Goal: Task Accomplishment & Management: Manage account settings

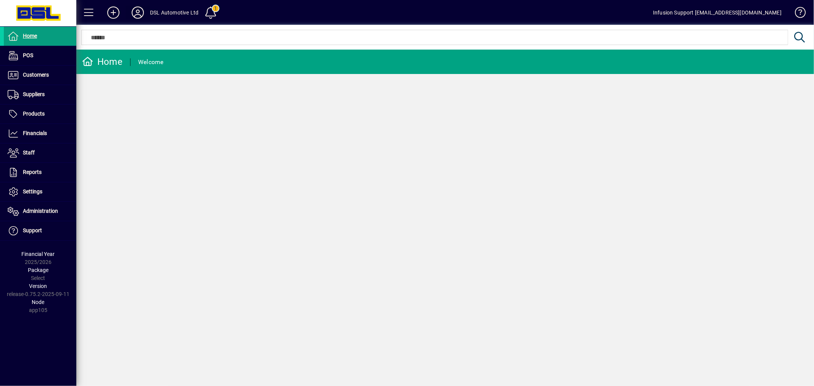
click at [140, 10] on icon at bounding box center [137, 12] width 15 height 12
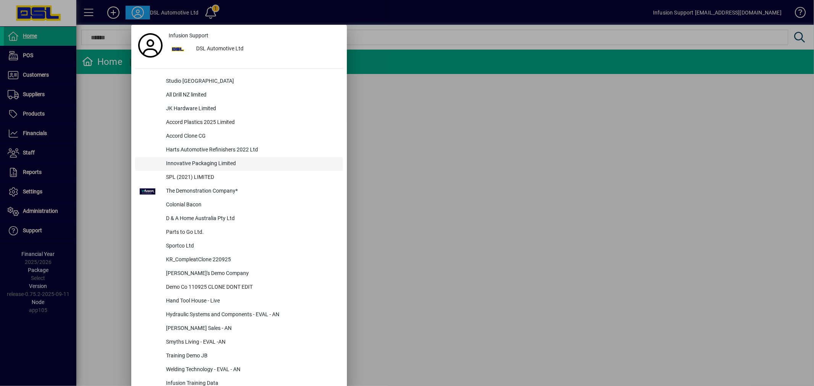
scroll to position [257, 0]
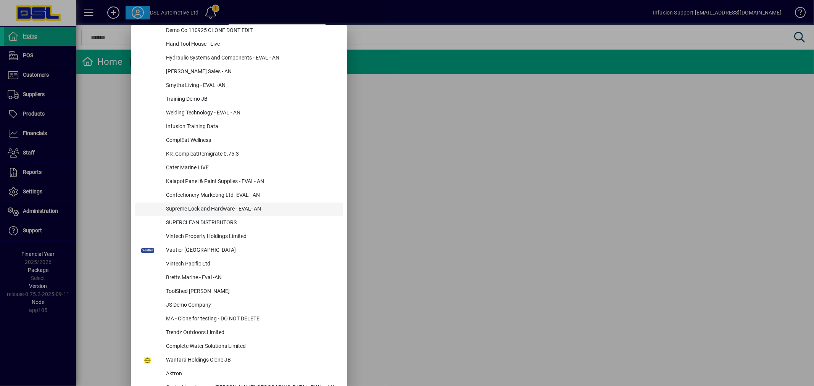
click at [202, 208] on div "Supreme Lock and Hardware - EVAL- AN" at bounding box center [251, 210] width 183 height 14
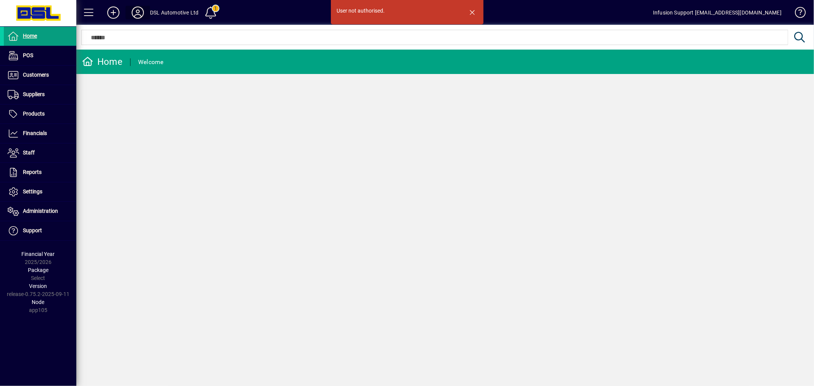
click at [139, 11] on icon at bounding box center [137, 12] width 15 height 12
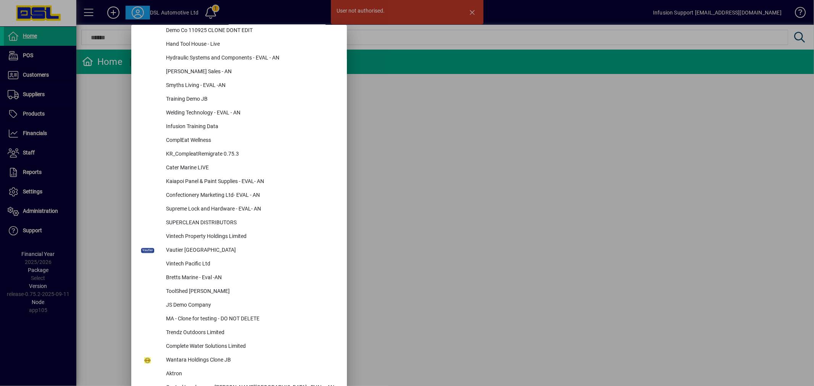
scroll to position [628, 0]
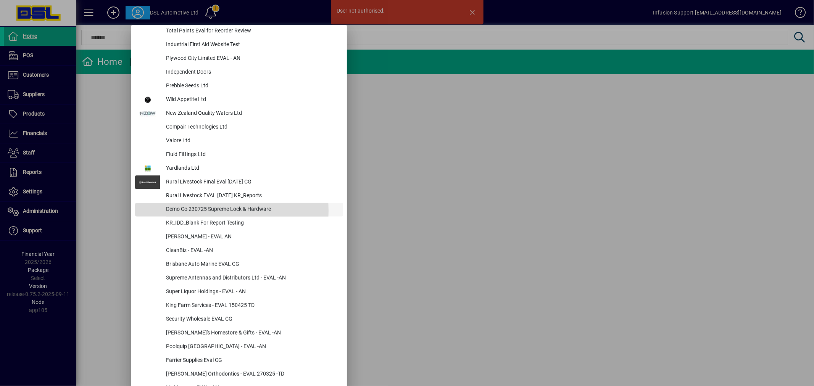
click at [198, 211] on div "Demo Co 230725 Supreme Lock & Hardware" at bounding box center [251, 210] width 183 height 14
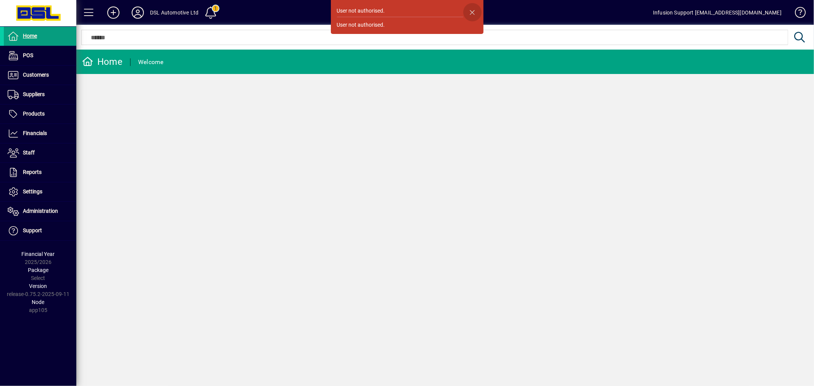
click at [473, 13] on span "button" at bounding box center [472, 12] width 18 height 18
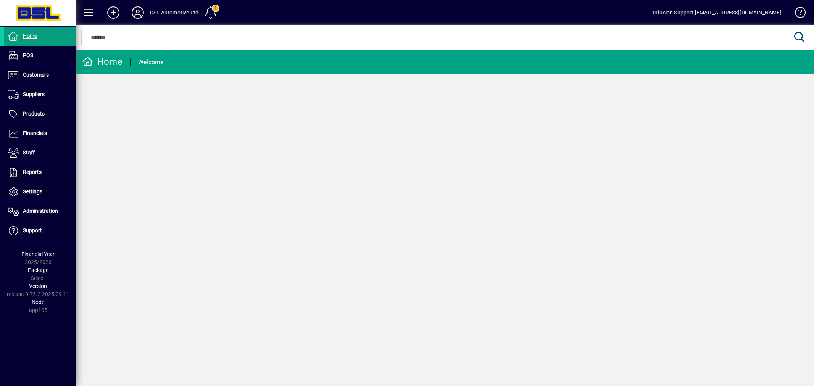
click at [140, 9] on icon at bounding box center [137, 12] width 15 height 12
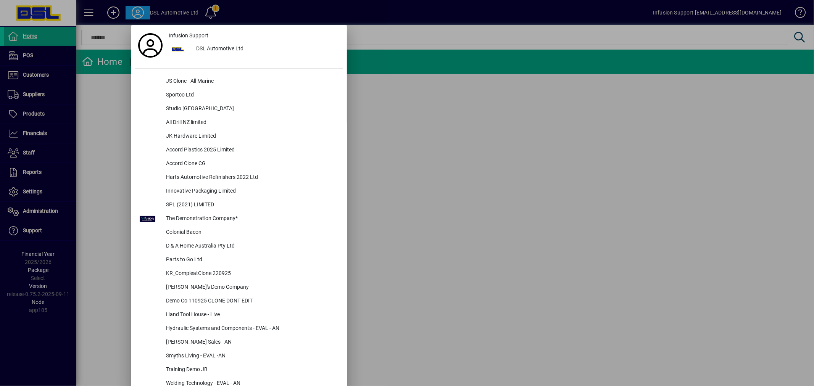
scroll to position [270, 0]
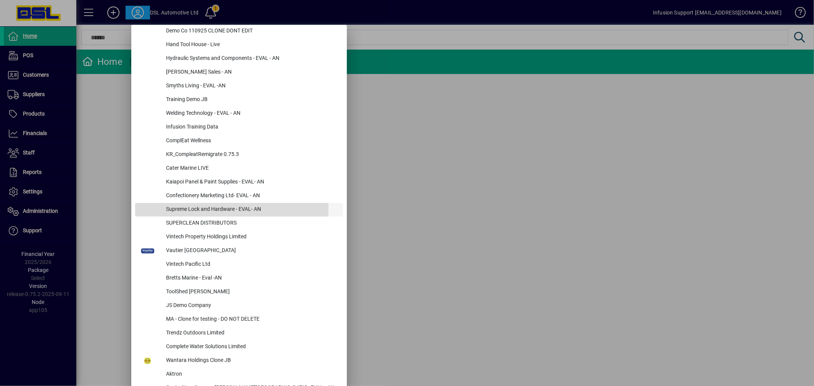
click at [214, 208] on div "Supreme Lock and Hardware - EVAL- AN" at bounding box center [251, 210] width 183 height 14
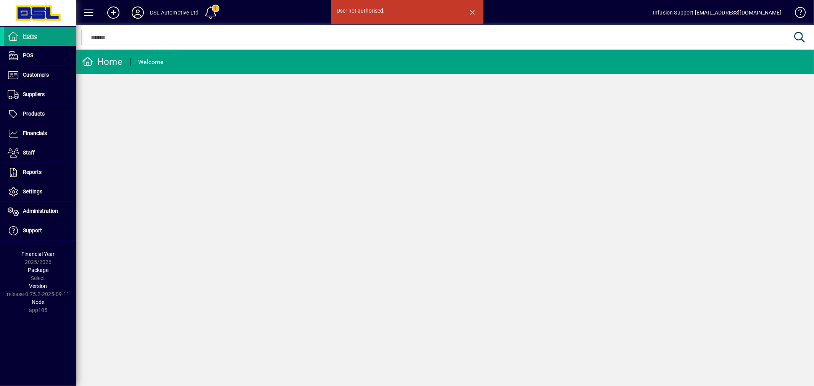
click at [498, 130] on div "User not authorised. Home Welcome" at bounding box center [445, 218] width 738 height 337
click at [469, 11] on span "button" at bounding box center [472, 12] width 18 height 18
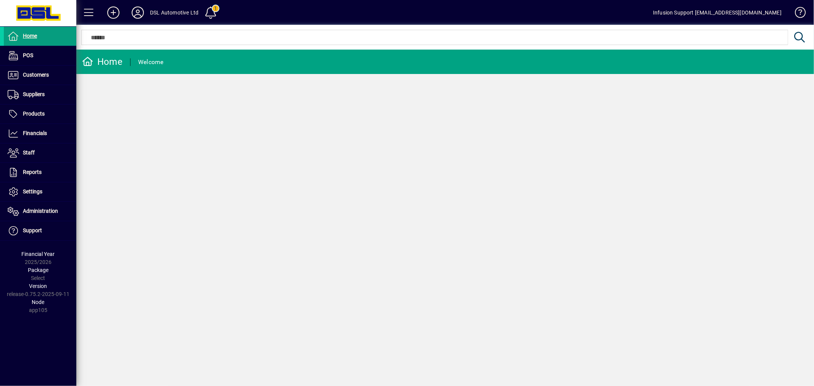
click at [400, 134] on div "Home Welcome" at bounding box center [445, 218] width 738 height 337
click at [41, 209] on span "Administration" at bounding box center [40, 211] width 35 height 6
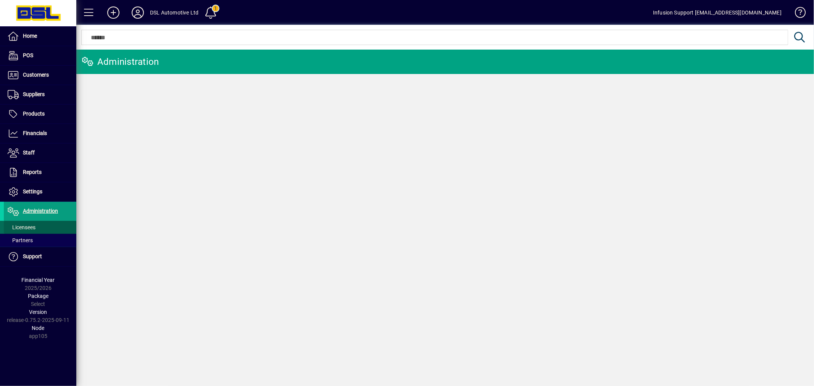
click at [29, 224] on span "Licensees" at bounding box center [20, 228] width 32 height 8
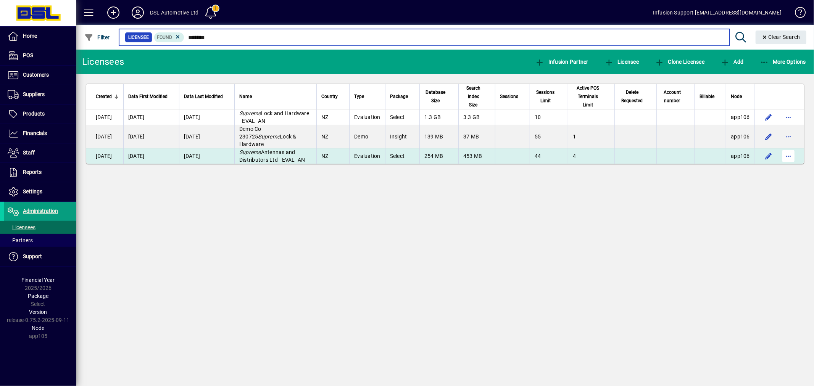
type input "*******"
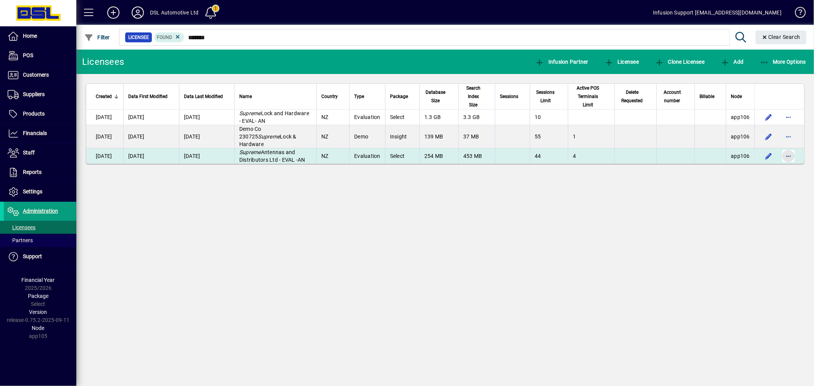
click at [788, 150] on span "button" at bounding box center [788, 156] width 18 height 18
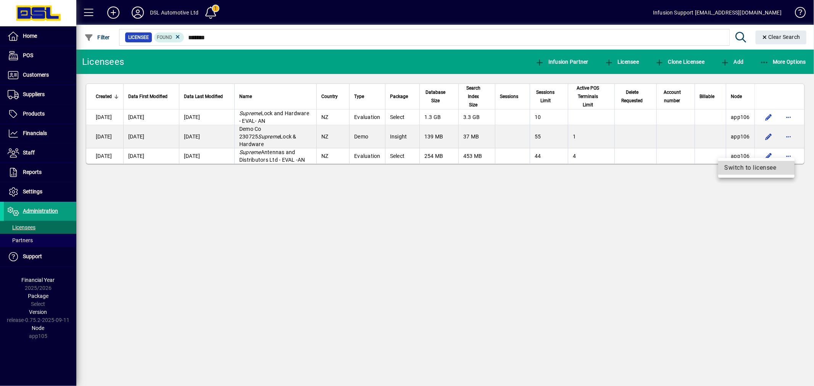
click at [770, 170] on span "Switch to licensee" at bounding box center [757, 167] width 64 height 9
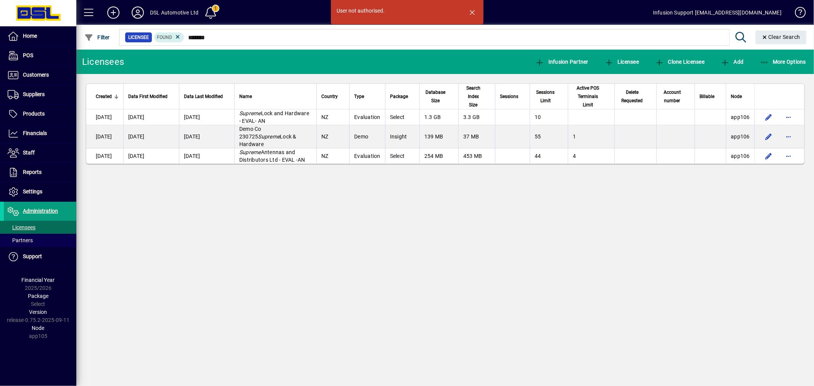
click at [459, 212] on div "User not authorised. Licensees Infusion Partner Licensee Clone Licensee Add Mor…" at bounding box center [445, 218] width 738 height 337
click at [474, 12] on span "button" at bounding box center [472, 12] width 18 height 18
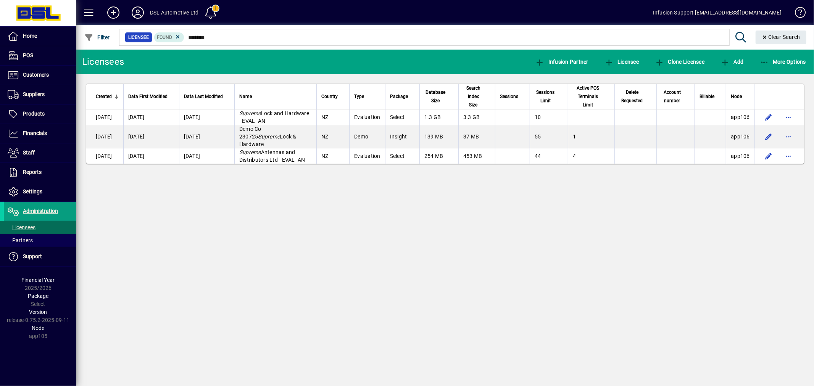
drag, startPoint x: 299, startPoint y: 233, endPoint x: 108, endPoint y: 1, distance: 300.7
click at [298, 225] on div "Licensees Infusion Partner Licensee Clone Licensee Add More Options Created Dat…" at bounding box center [445, 218] width 738 height 337
click at [432, 210] on div "Licensees Infusion Partner Licensee Clone Licensee Add More Options Created Dat…" at bounding box center [445, 218] width 738 height 337
click at [134, 10] on icon at bounding box center [137, 12] width 15 height 12
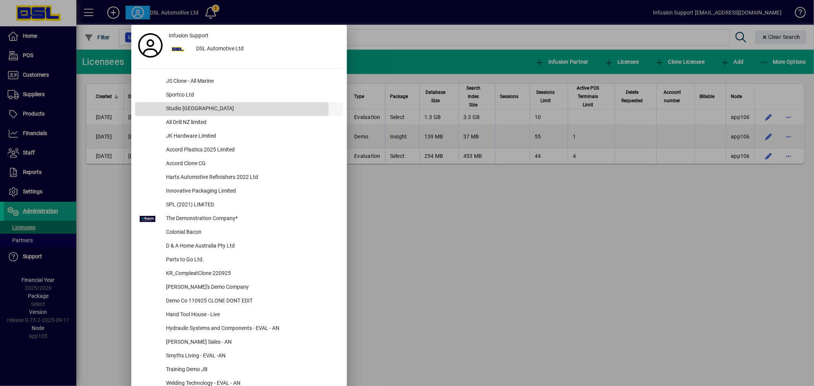
click at [185, 109] on div "Studio [GEOGRAPHIC_DATA]" at bounding box center [251, 109] width 183 height 14
